Goal: Information Seeking & Learning: Learn about a topic

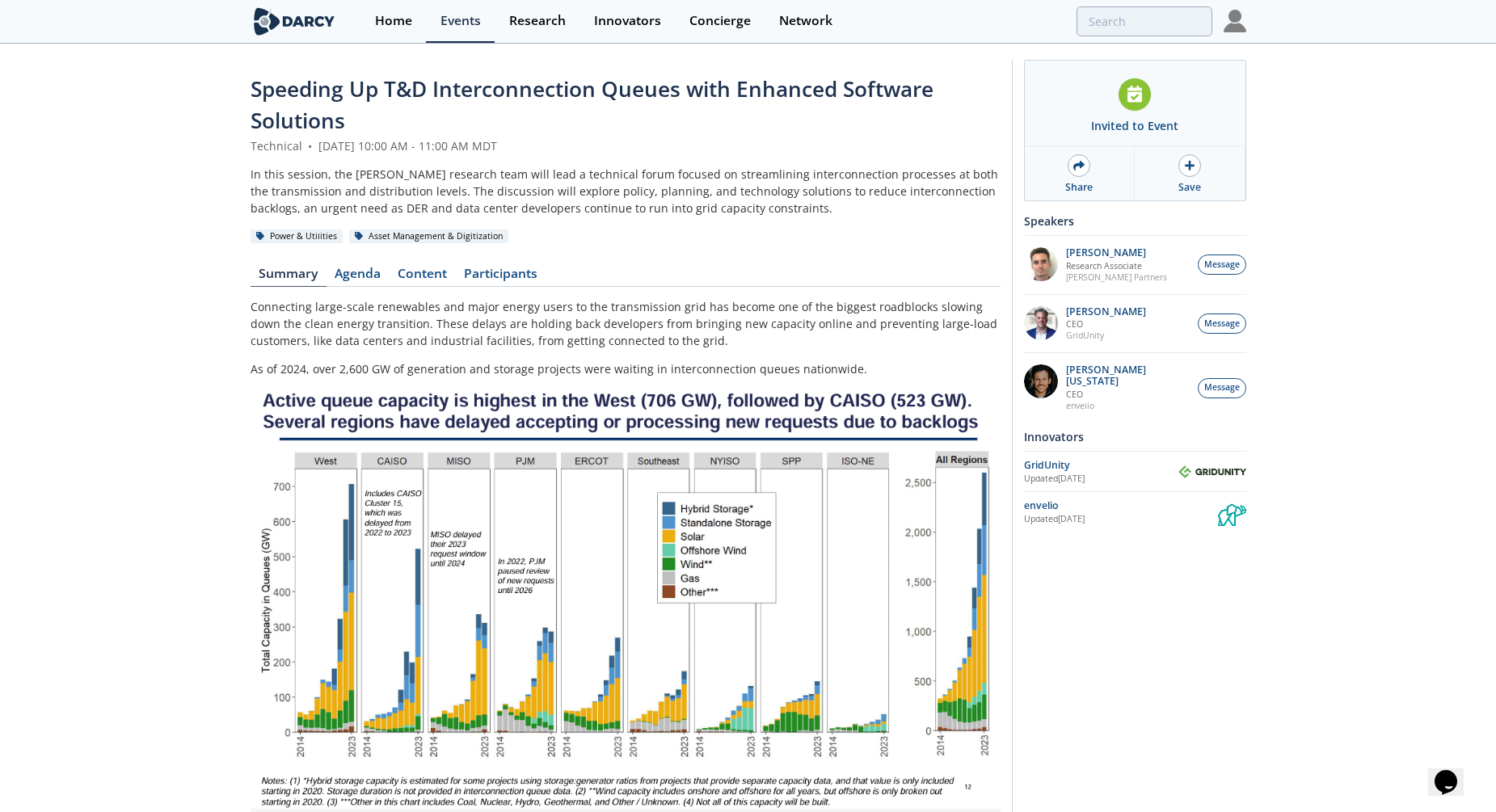
click at [82, 340] on div "Speeding Up T&D Interconnection Queues with Enhanced Software Solutions Technic…" at bounding box center [748, 703] width 1496 height 1315
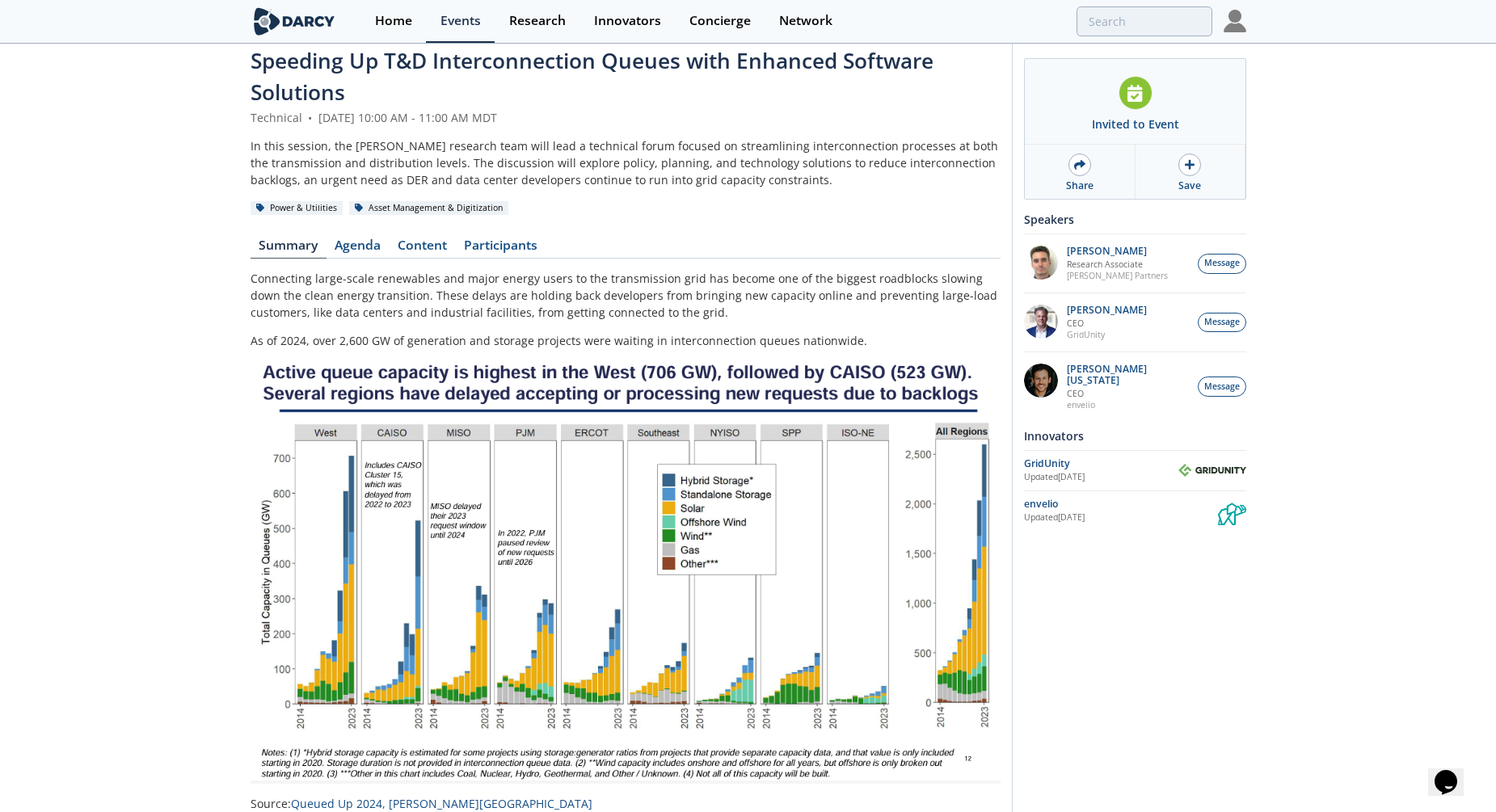
scroll to position [33, 0]
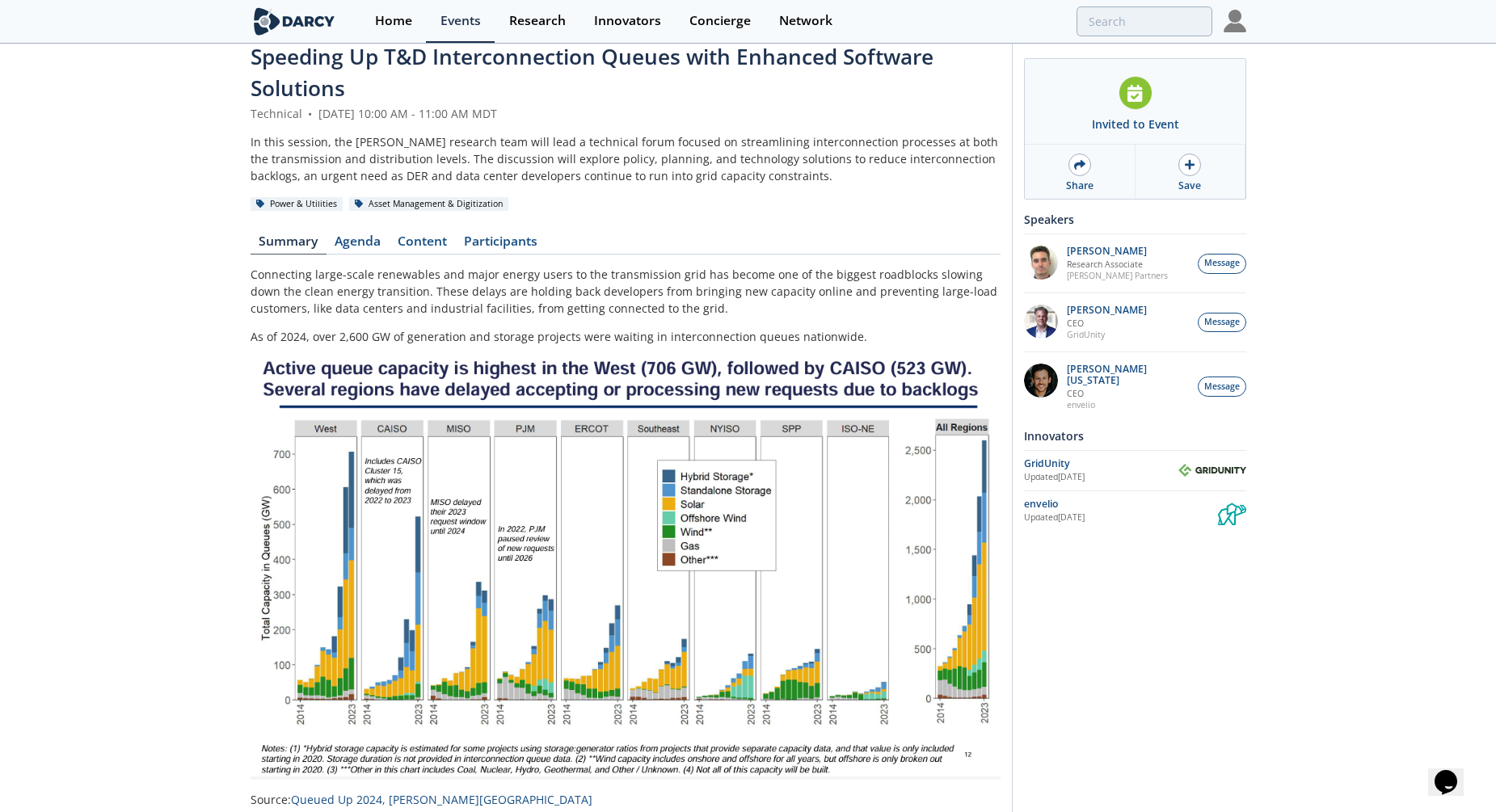
click at [226, 304] on div "Speeding Up T&D Interconnection Queues with Enhanced Software Solutions Technic…" at bounding box center [748, 671] width 1496 height 1315
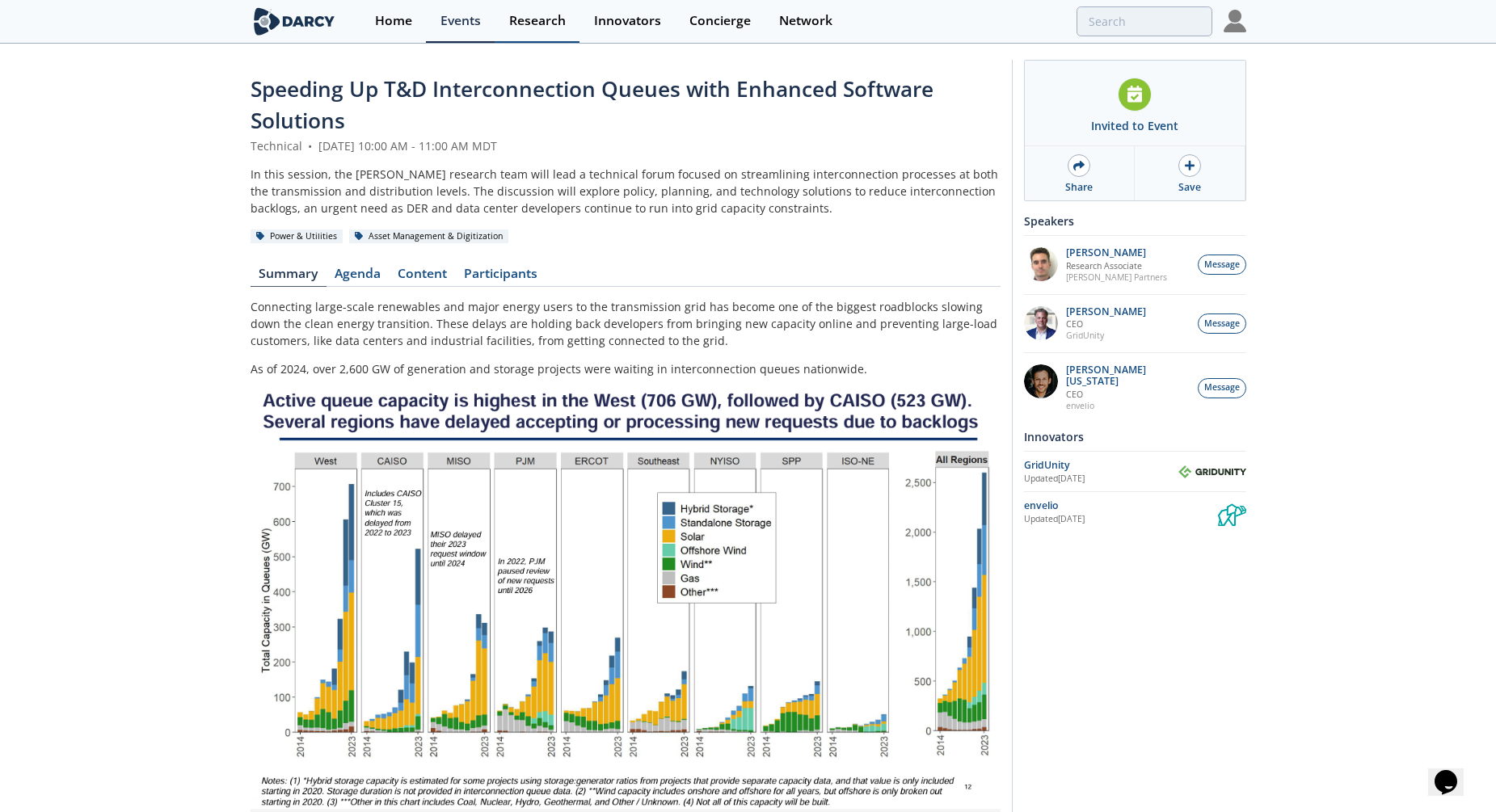
click at [531, 31] on link "Research" at bounding box center [537, 21] width 85 height 43
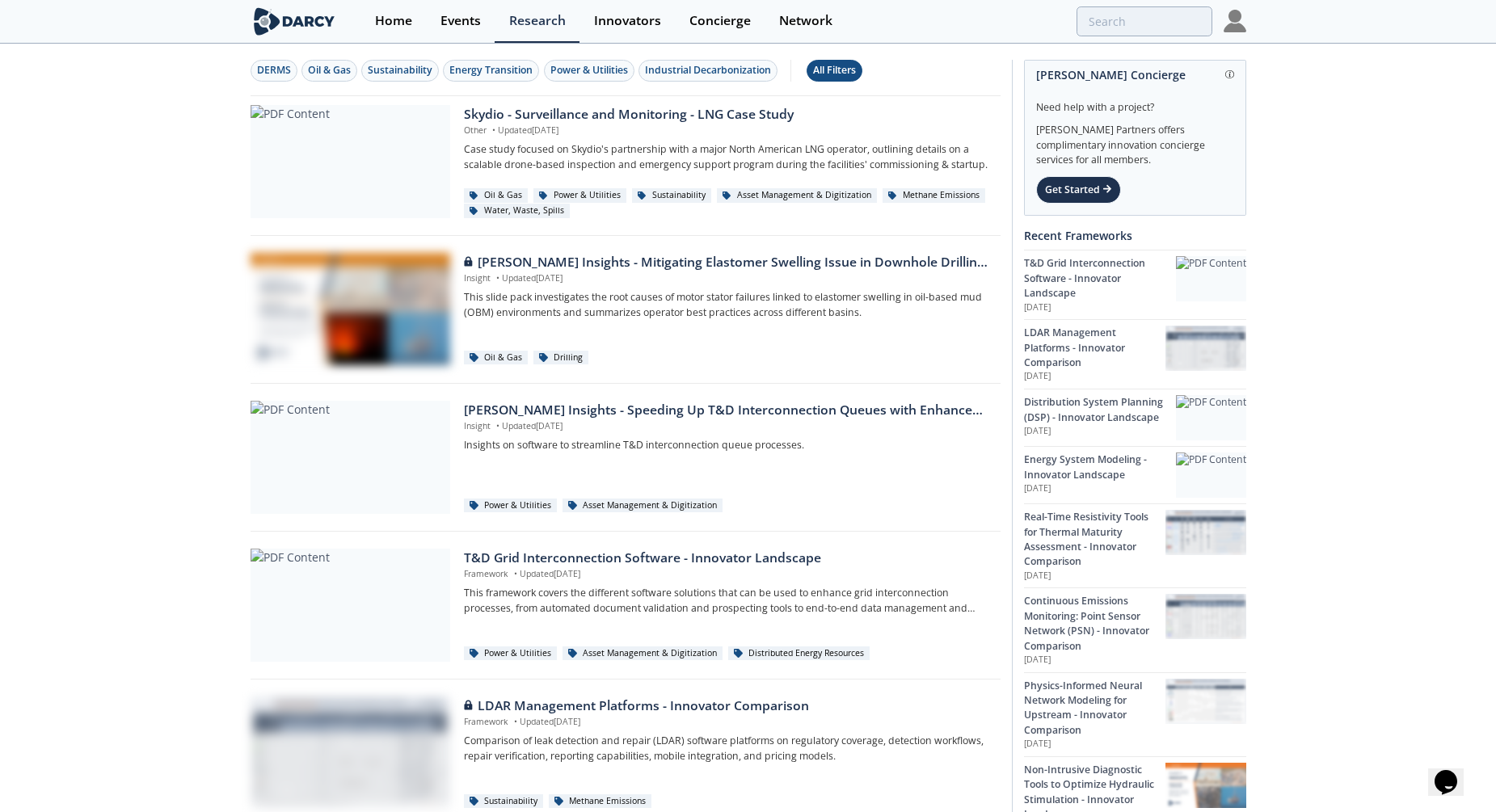
click at [829, 71] on div "All Filters" at bounding box center [835, 71] width 43 height 15
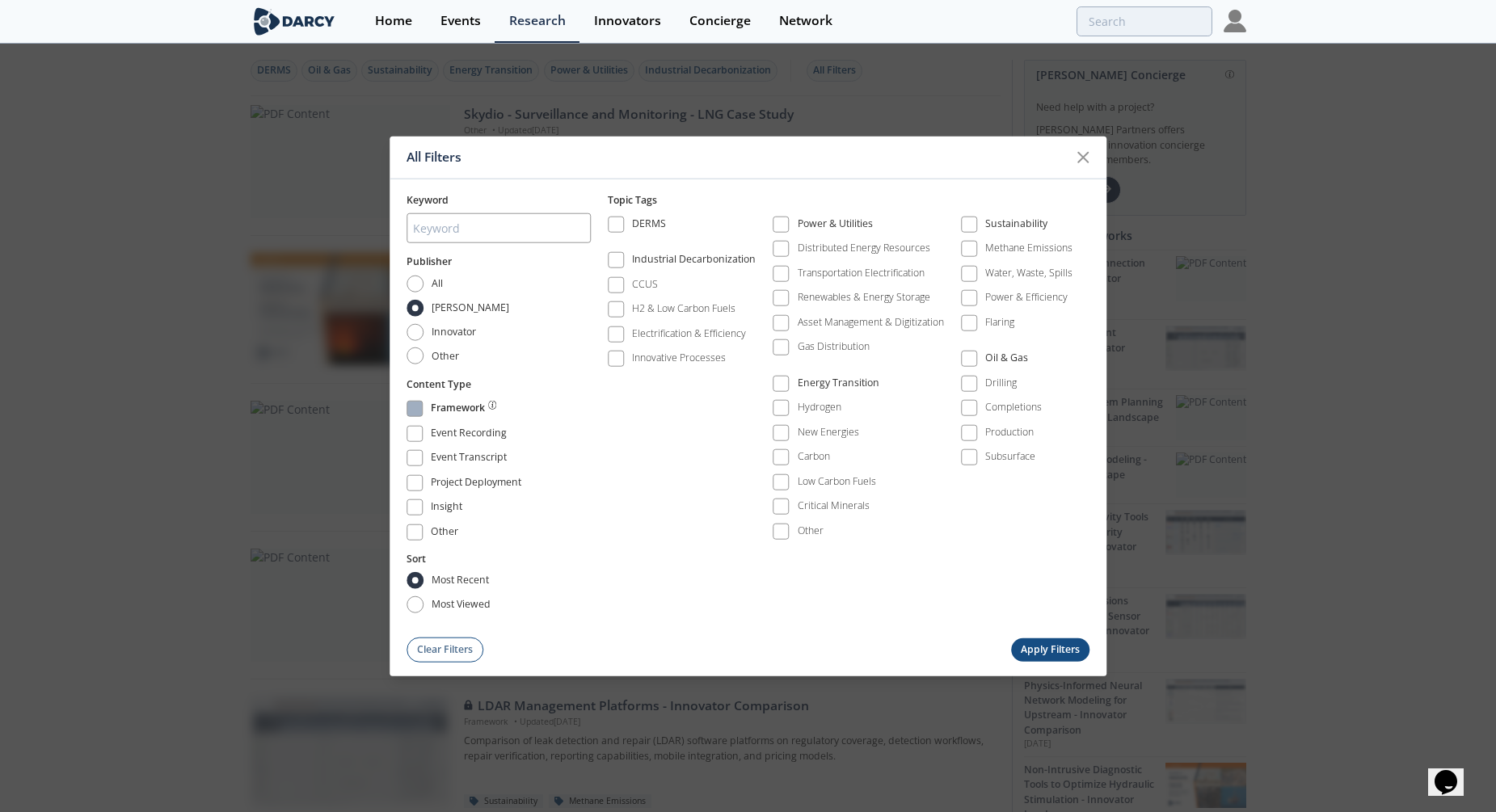
click at [418, 410] on span at bounding box center [414, 408] width 11 height 11
click at [1055, 645] on button "Apply Filters" at bounding box center [1049, 648] width 79 height 23
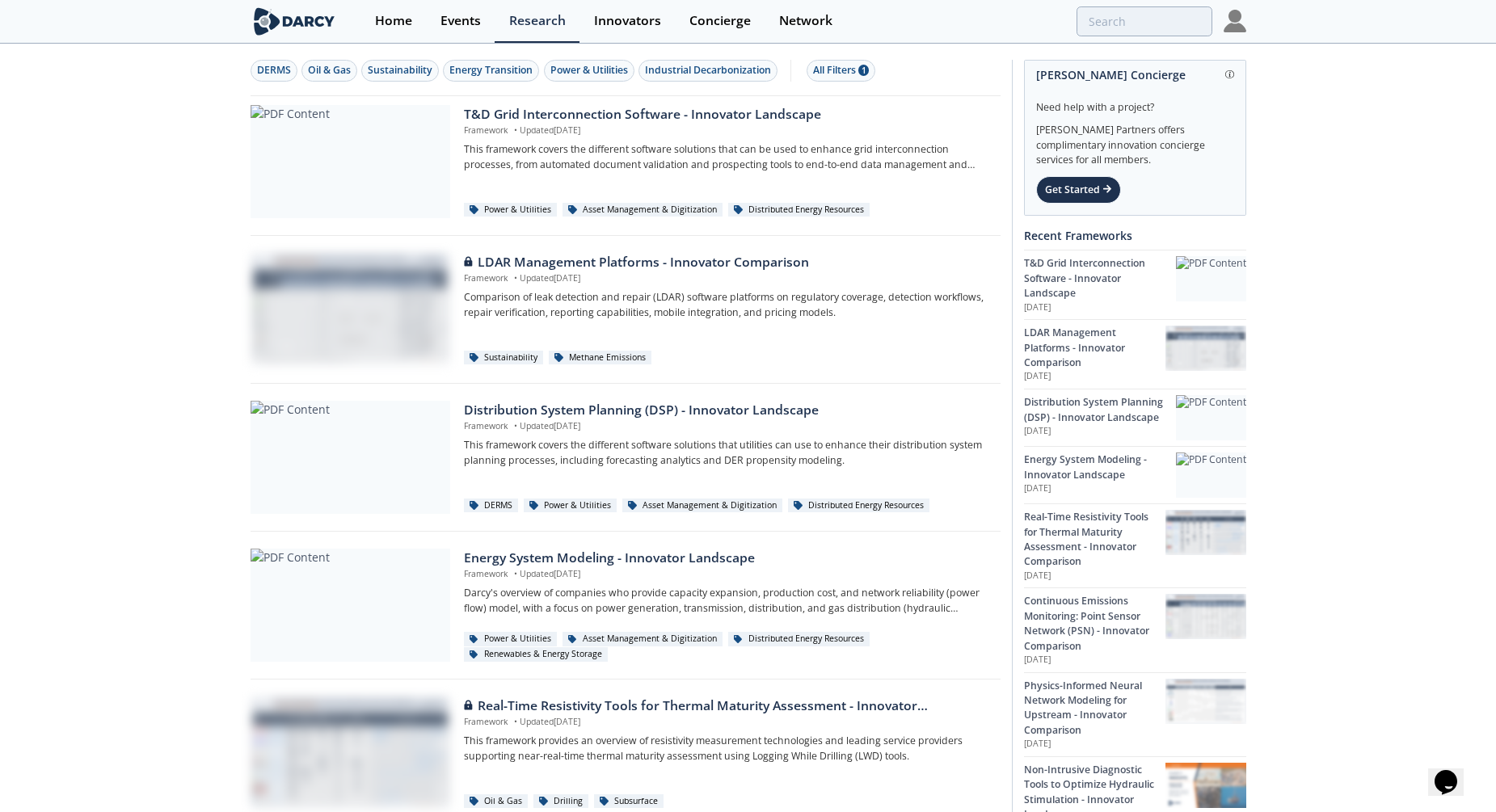
click at [835, 71] on div "All Filters 1" at bounding box center [841, 71] width 56 height 15
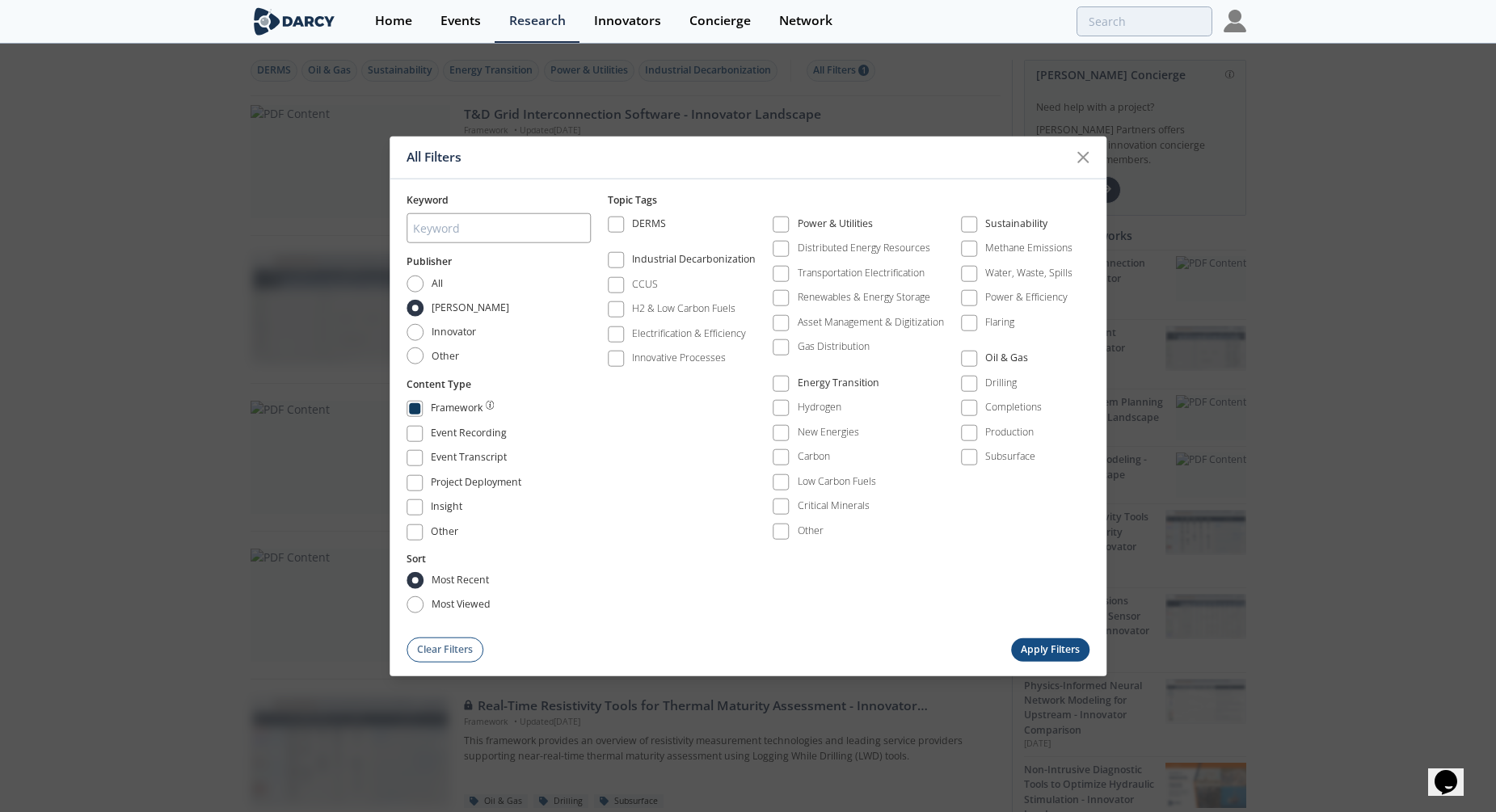
click at [913, 592] on div "Topic Tags DERMS Industrial Decarbonization CCUS H2 & Low Carbon Fuels Electrif…" at bounding box center [848, 406] width 482 height 427
click at [731, 514] on div "DERMS Industrial Decarbonization CCUS H2 & Low Carbon Fuels Electrification & E…" at bounding box center [848, 381] width 482 height 349
click at [782, 221] on span at bounding box center [781, 224] width 11 height 11
click at [1066, 648] on button "Apply Filters" at bounding box center [1049, 648] width 79 height 23
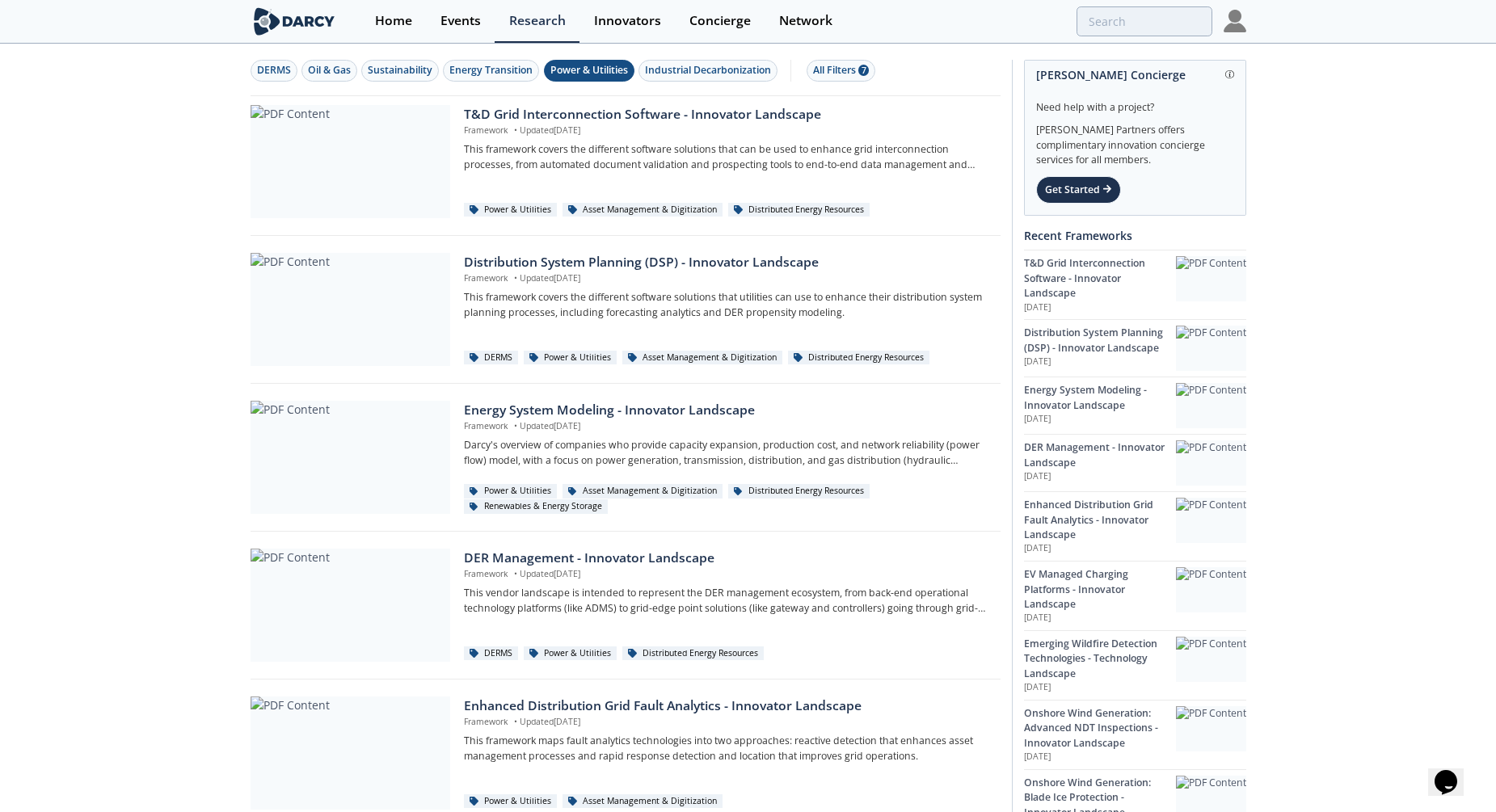
drag, startPoint x: 161, startPoint y: 313, endPoint x: 180, endPoint y: 299, distance: 23.6
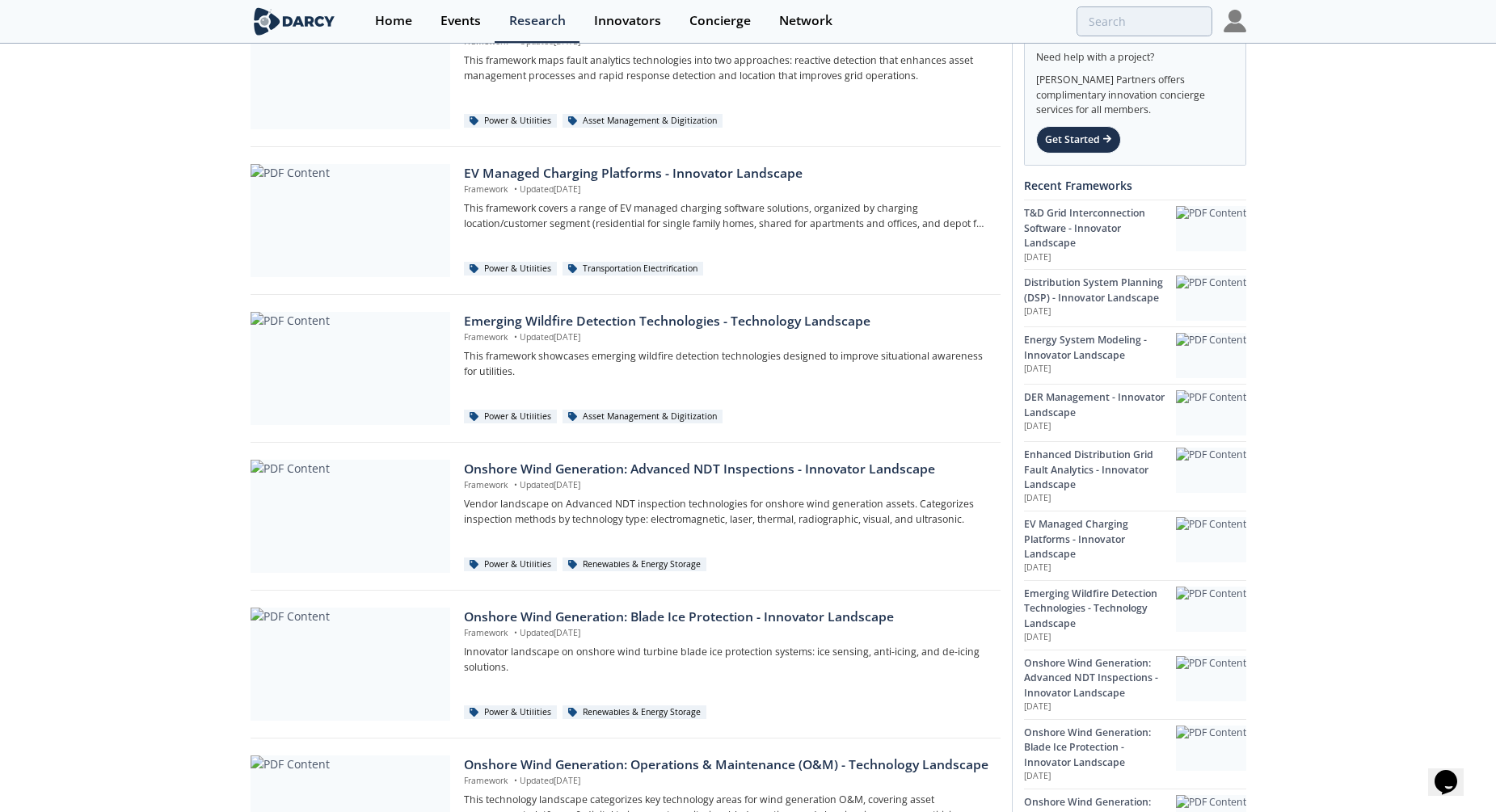
scroll to position [679, 0]
click at [808, 402] on div "Emerging Wildfire Detection Technologies - Technology Landscape Framework • Upd…" at bounding box center [727, 361] width 525 height 96
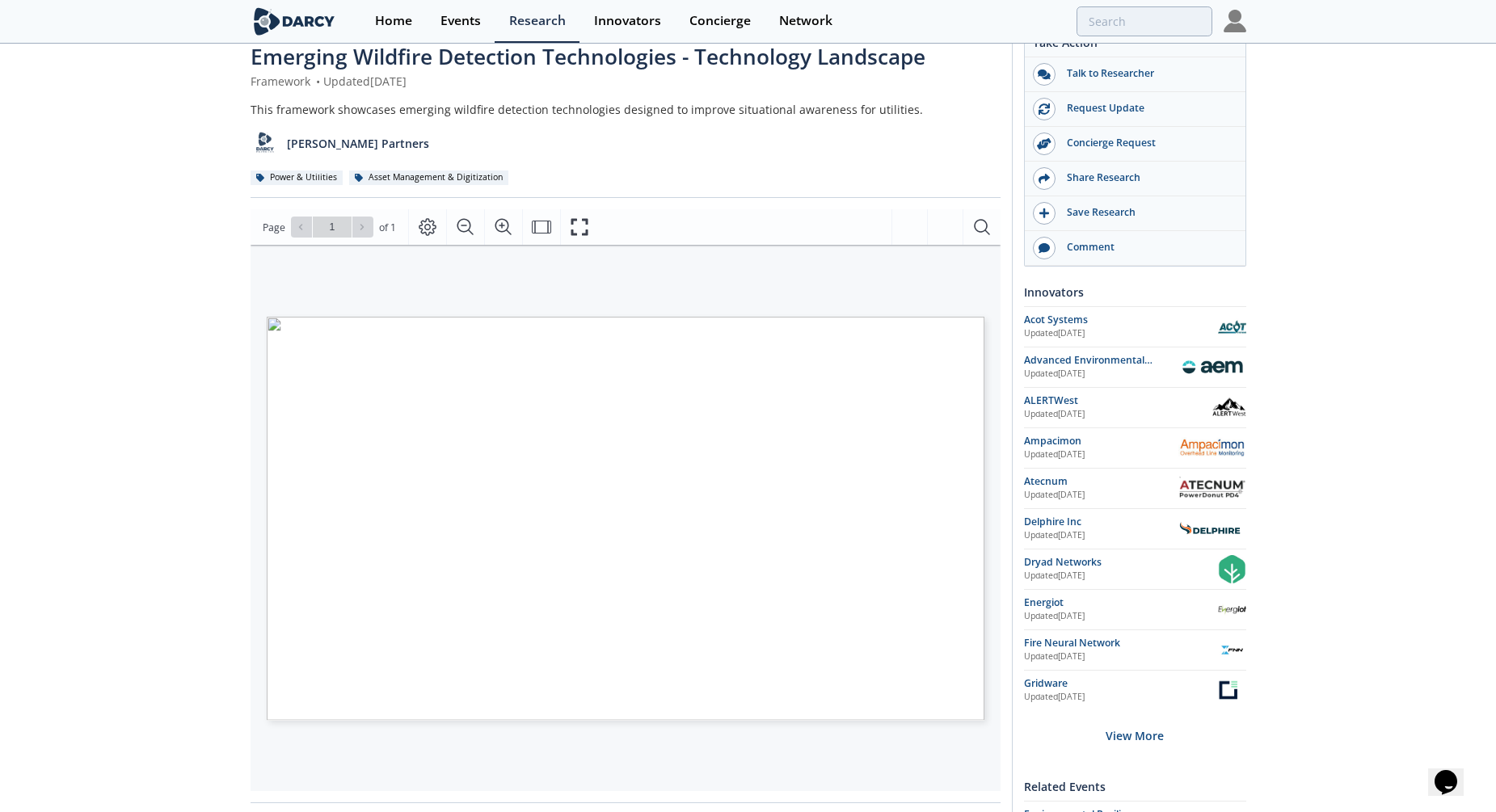
scroll to position [129, 0]
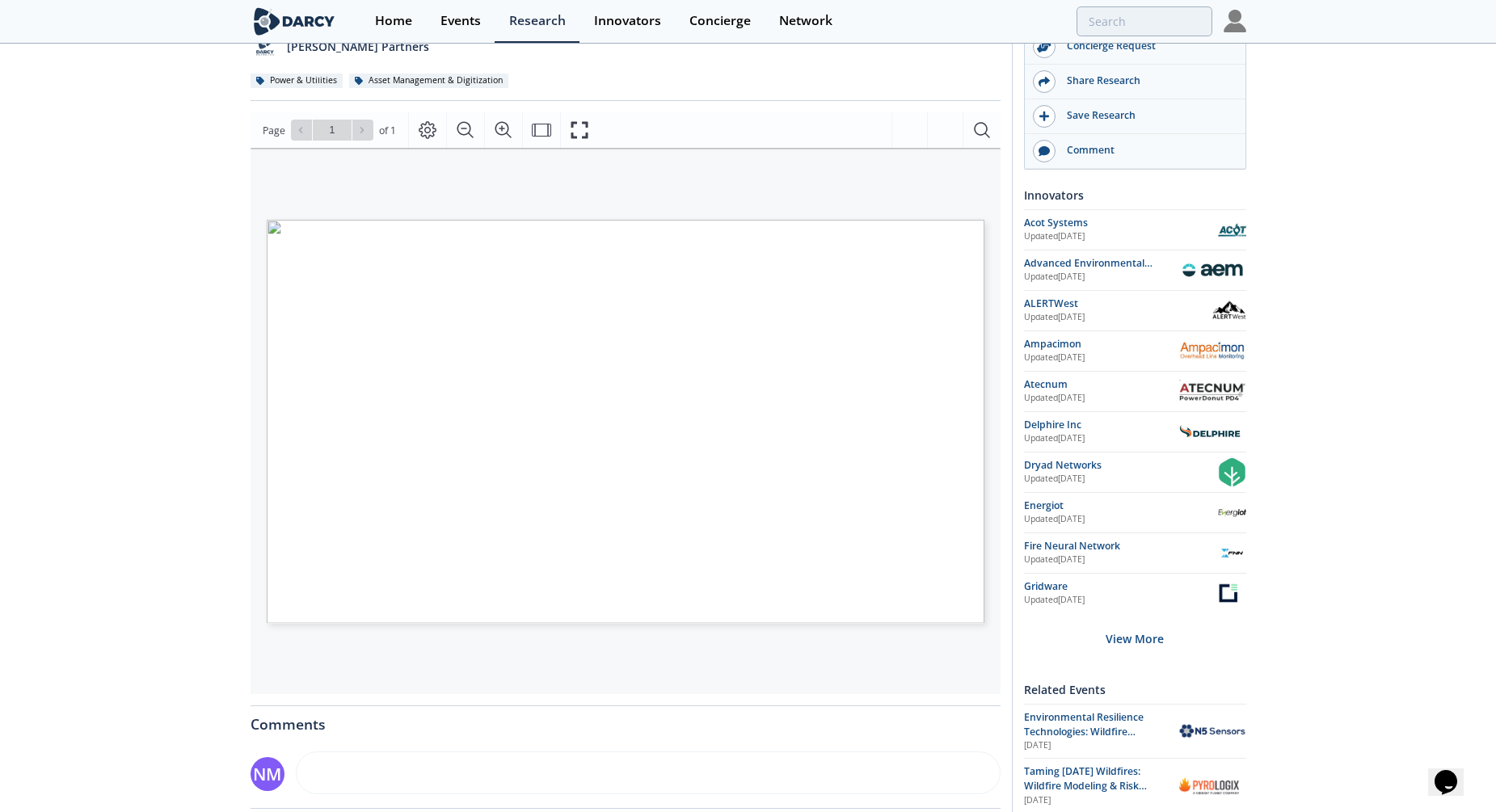
click at [214, 411] on div "Emerging Wildfire Detection Technologies - Technology Landscape Framework • Upd…" at bounding box center [748, 485] width 1496 height 1137
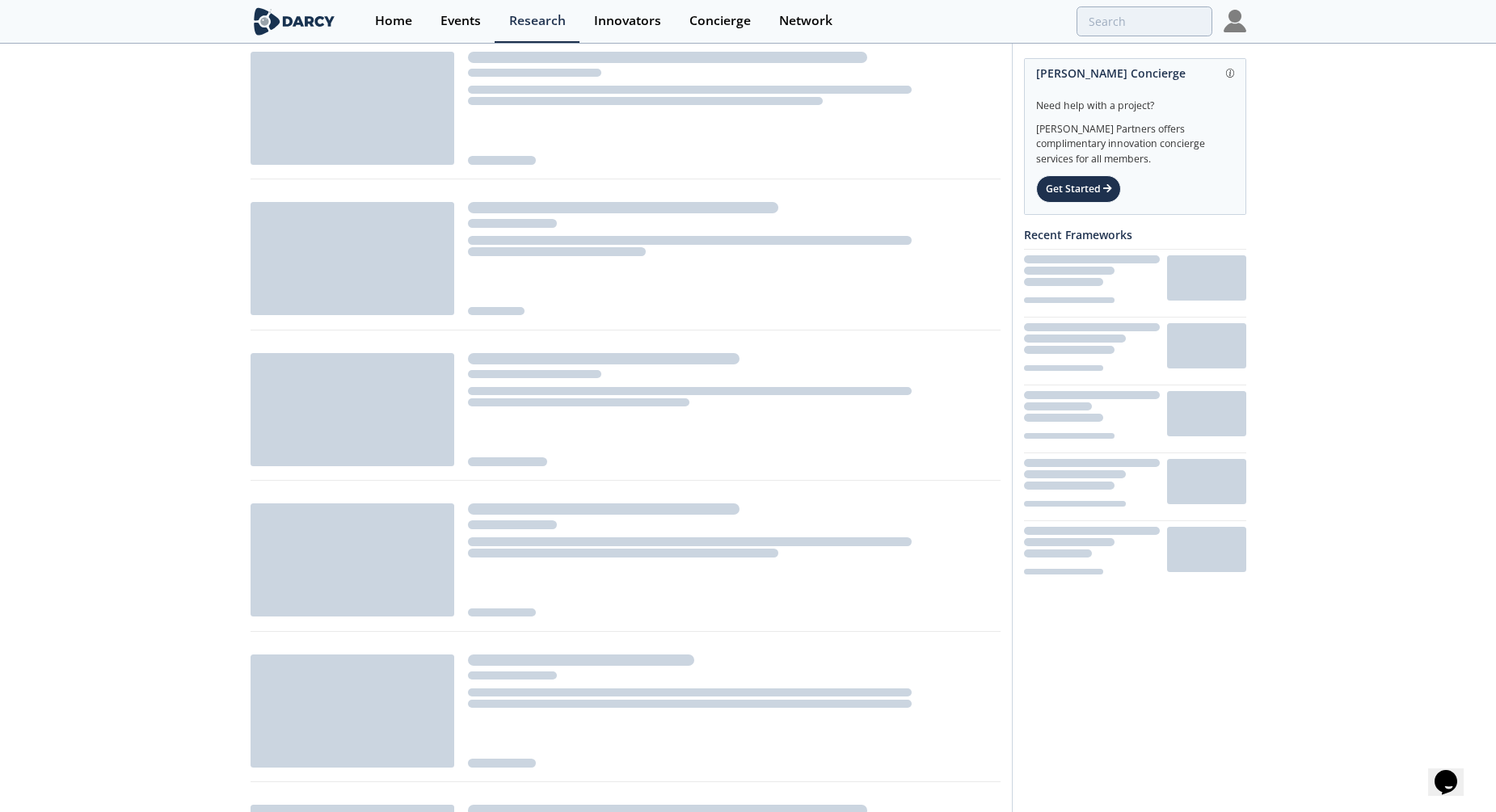
scroll to position [679, 0]
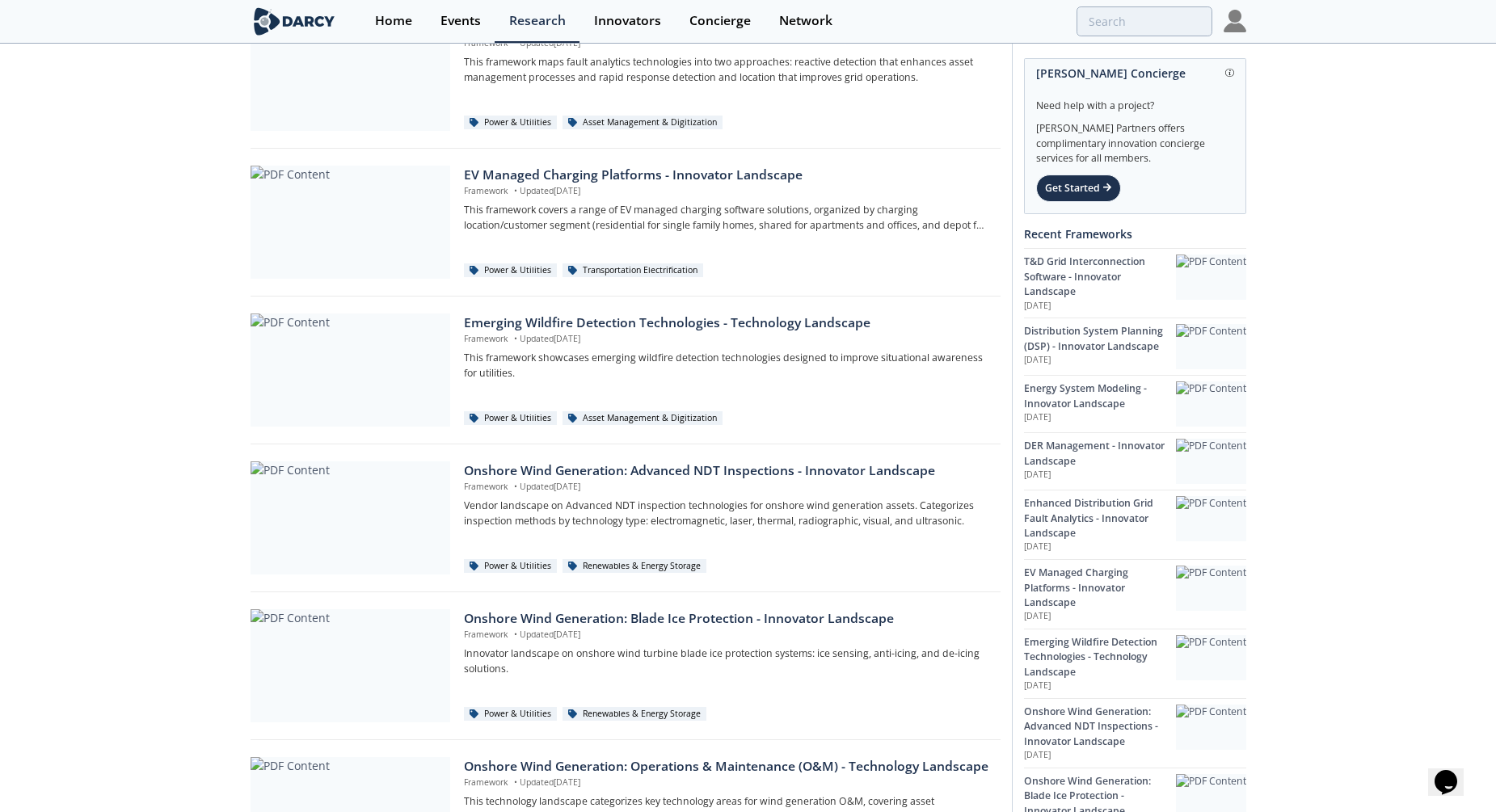
click at [139, 421] on div "DERMS Oil & Gas Sustainability Energy Transition Power & Utilities Industrial D…" at bounding box center [748, 162] width 1496 height 1591
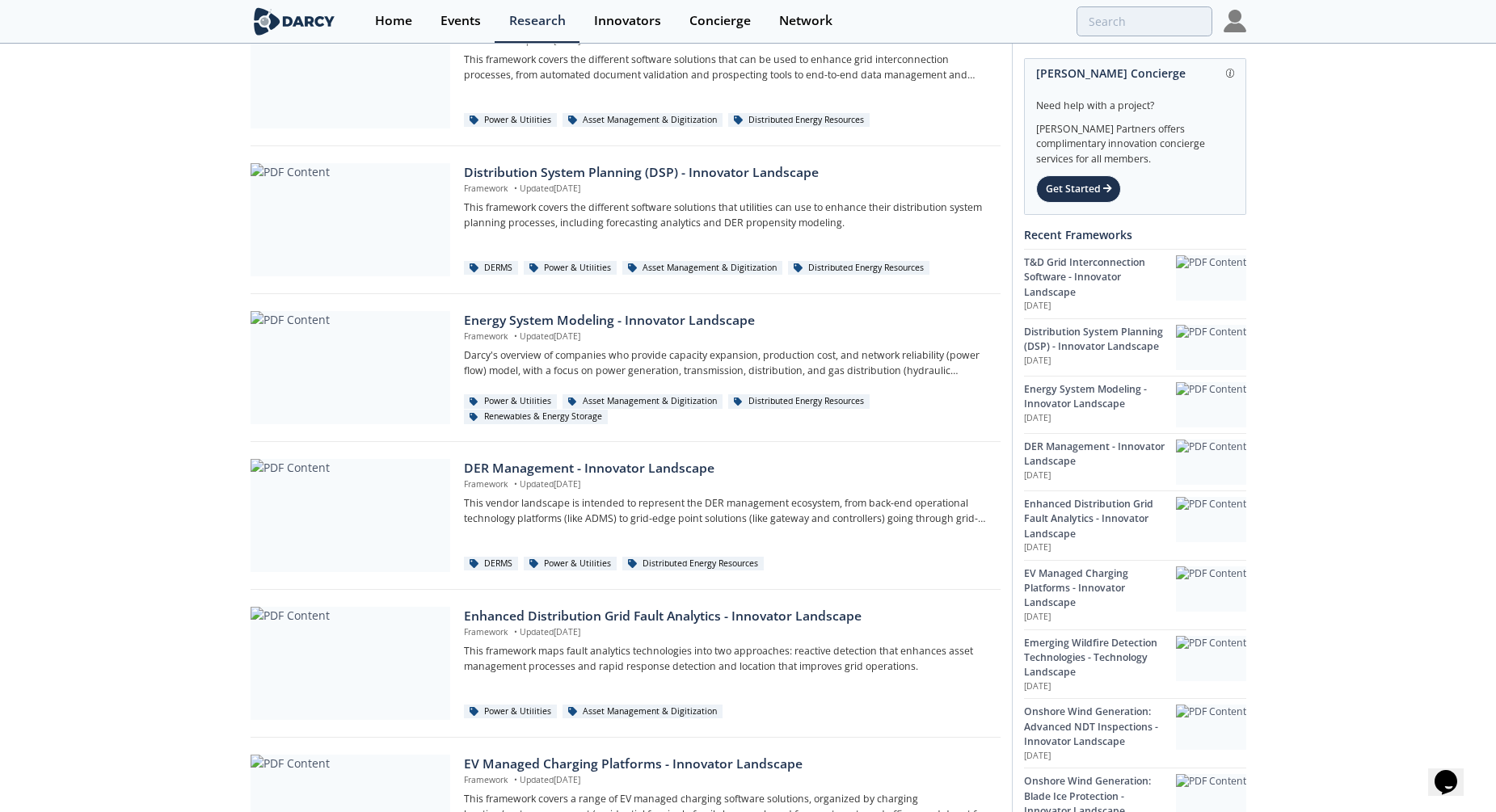
scroll to position [88, 0]
click at [169, 360] on div "DERMS Oil & Gas Sustainability Energy Transition Power & Utilities Industrial D…" at bounding box center [748, 752] width 1496 height 1591
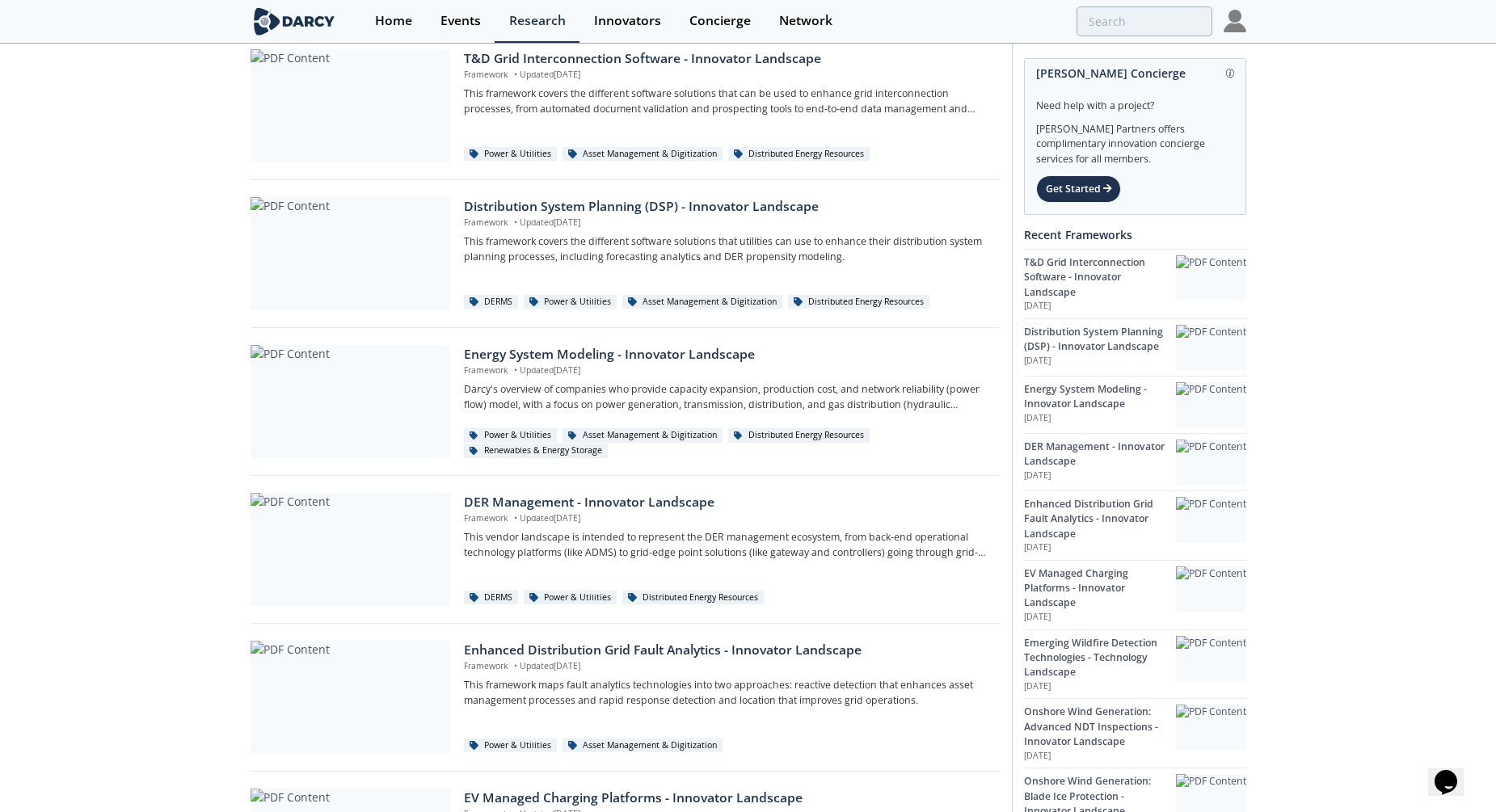
scroll to position [0, 0]
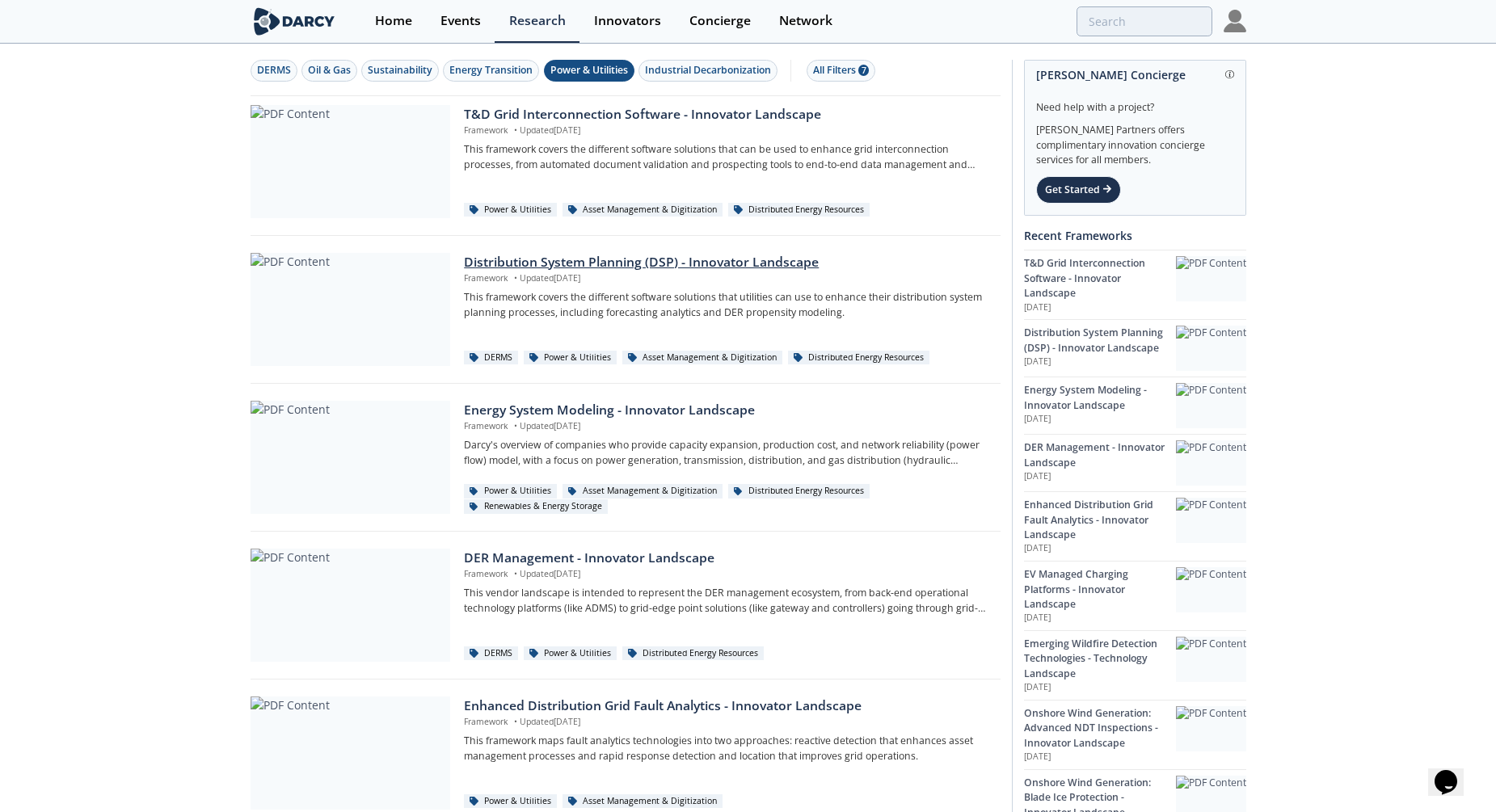
click at [984, 268] on div "Distribution System Planning (DSP) - Innovator Landscape" at bounding box center [727, 262] width 525 height 20
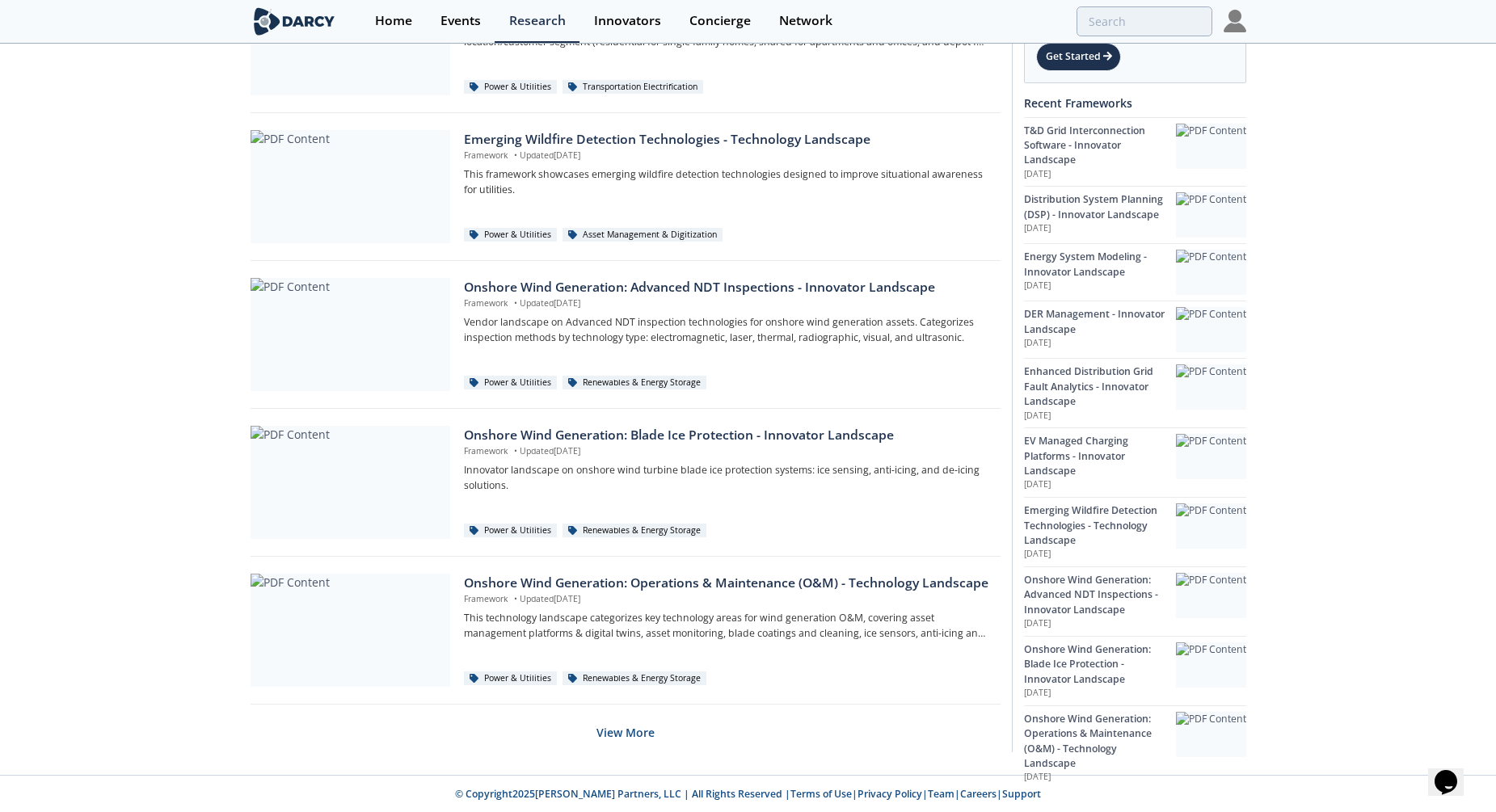
scroll to position [863, 0]
